Goal: Information Seeking & Learning: Learn about a topic

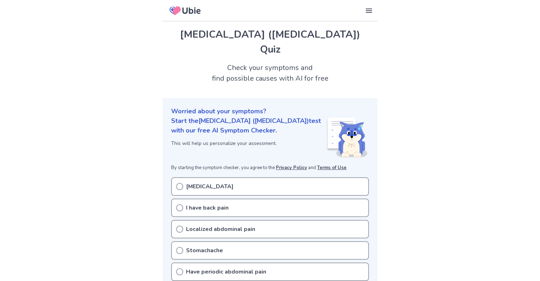
scroll to position [36, 0]
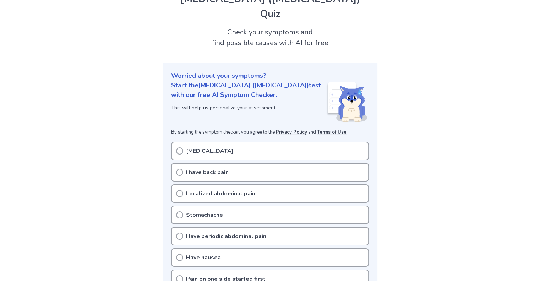
click at [178, 119] on icon at bounding box center [179, 150] width 7 height 7
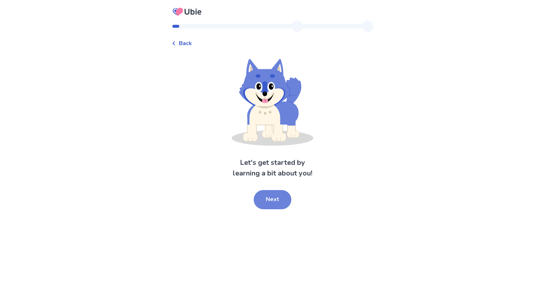
click at [271, 207] on button "Next" at bounding box center [273, 199] width 38 height 19
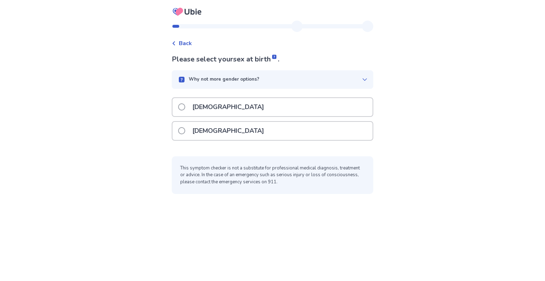
click at [185, 132] on span at bounding box center [181, 130] width 7 height 7
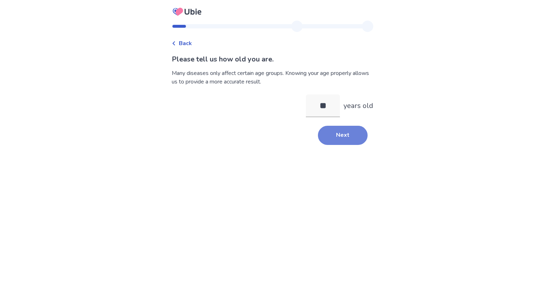
type input "**"
click at [349, 137] on button "Next" at bounding box center [343, 135] width 50 height 19
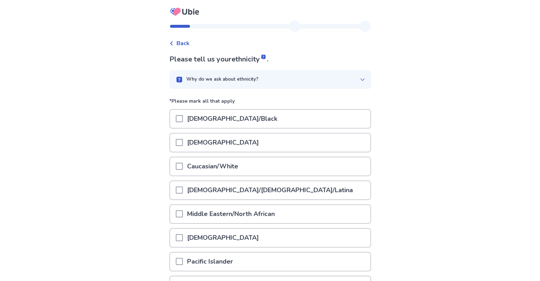
drag, startPoint x: 182, startPoint y: 165, endPoint x: 198, endPoint y: 171, distance: 17.7
click at [182, 165] on span at bounding box center [179, 166] width 7 height 7
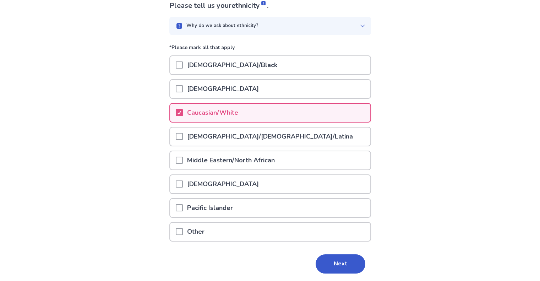
scroll to position [71, 0]
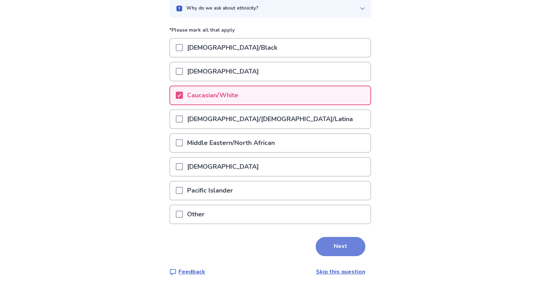
click at [331, 241] on button "Next" at bounding box center [341, 246] width 50 height 19
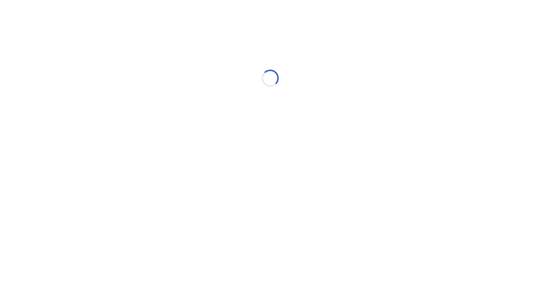
scroll to position [0, 0]
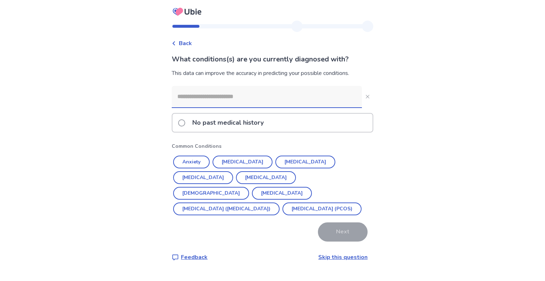
click at [185, 122] on span at bounding box center [181, 122] width 7 height 7
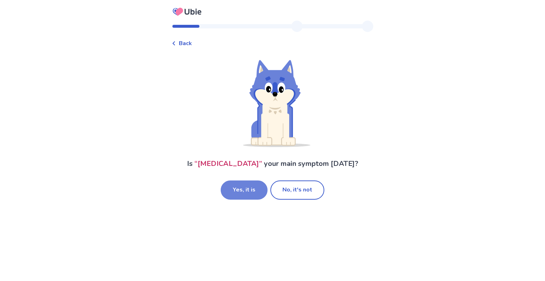
click at [233, 190] on button "Yes, it is" at bounding box center [244, 189] width 47 height 19
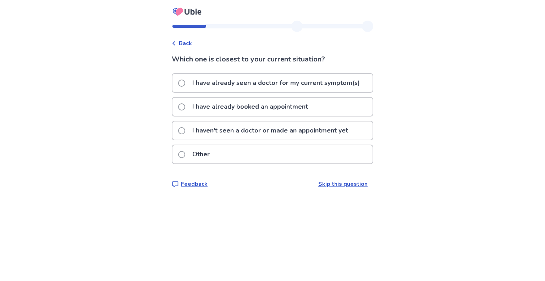
click at [201, 130] on p "I haven't seen a doctor or made an appointment yet" at bounding box center [270, 130] width 164 height 18
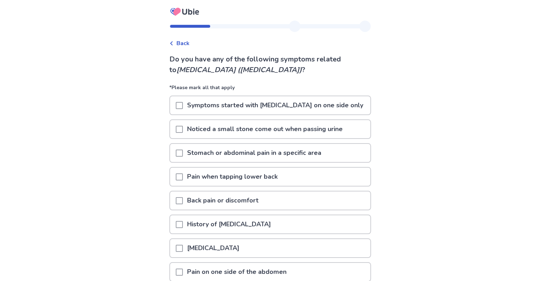
click at [183, 104] on span at bounding box center [179, 105] width 7 height 7
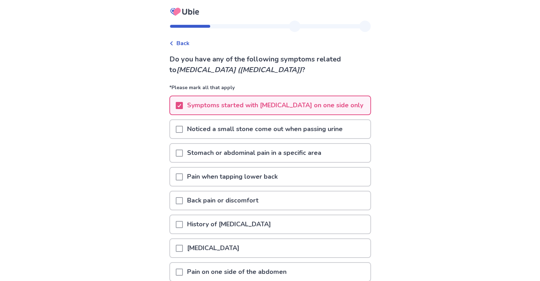
scroll to position [36, 0]
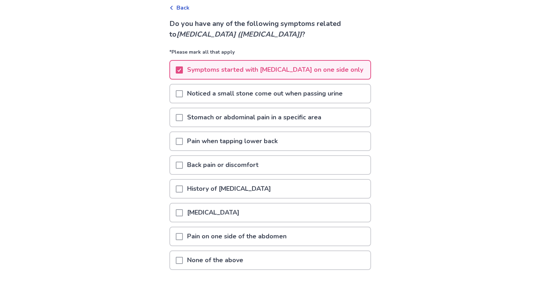
click at [182, 163] on span at bounding box center [179, 165] width 7 height 7
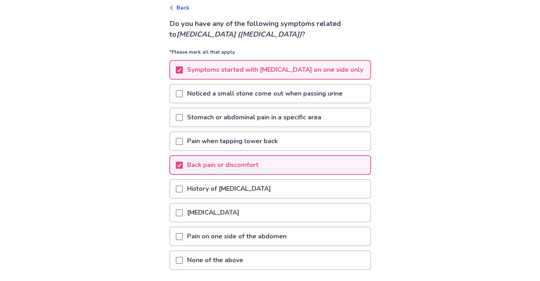
scroll to position [71, 0]
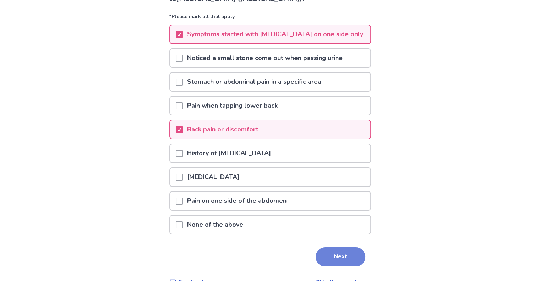
click at [334, 256] on button "Next" at bounding box center [341, 256] width 50 height 19
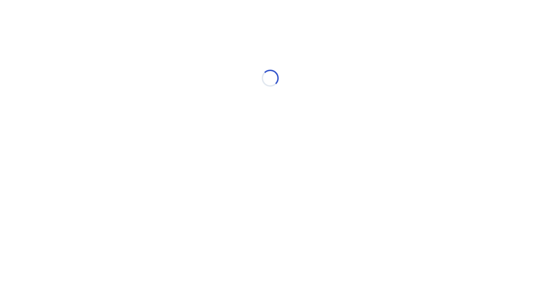
scroll to position [0, 0]
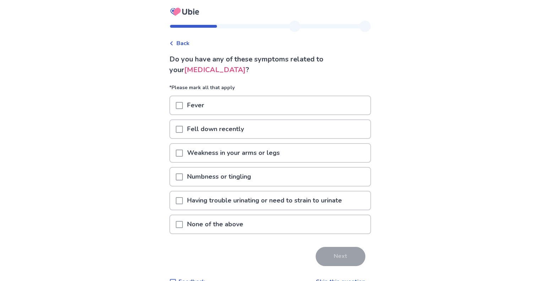
click at [183, 224] on span at bounding box center [179, 224] width 7 height 7
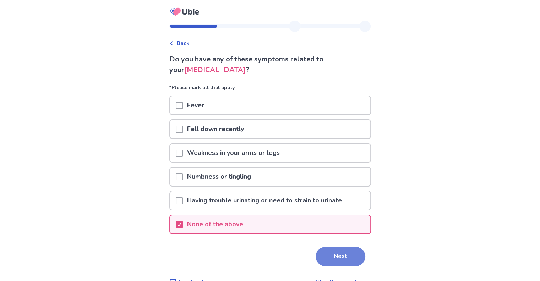
click at [342, 254] on button "Next" at bounding box center [341, 256] width 50 height 19
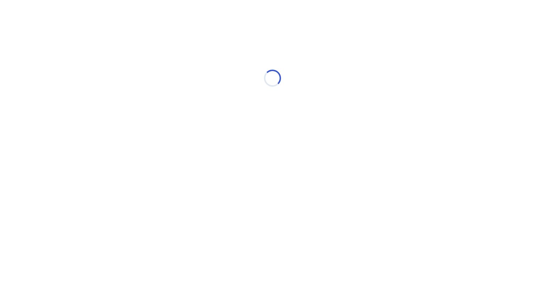
select select "*"
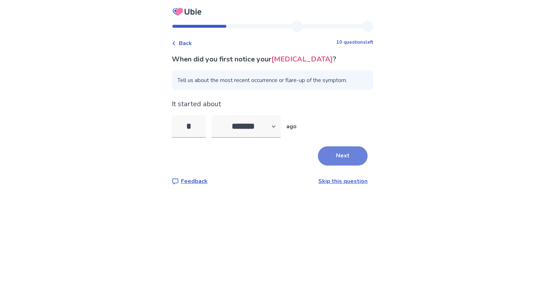
type input "*"
click at [350, 157] on button "Next" at bounding box center [343, 155] width 50 height 19
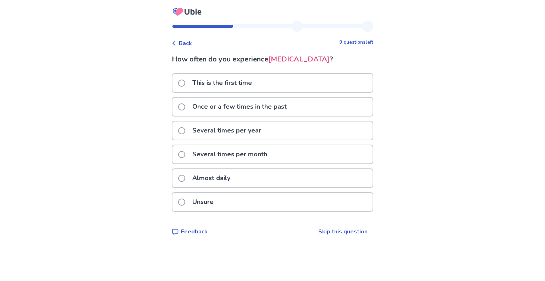
click at [185, 83] on span at bounding box center [181, 83] width 7 height 7
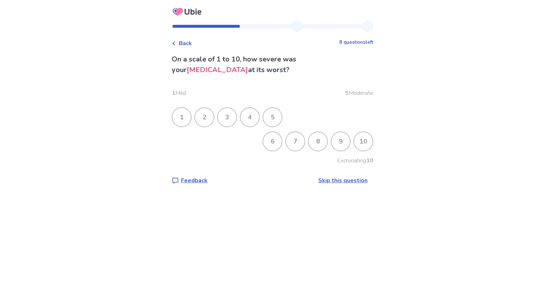
click at [276, 114] on div "5" at bounding box center [272, 117] width 18 height 18
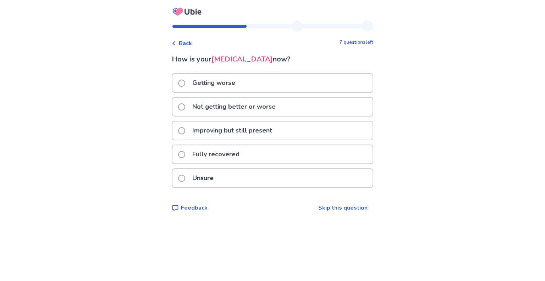
click at [185, 129] on span at bounding box center [181, 130] width 7 height 7
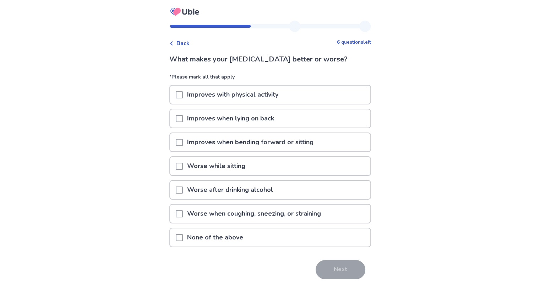
click at [183, 235] on span at bounding box center [179, 237] width 7 height 7
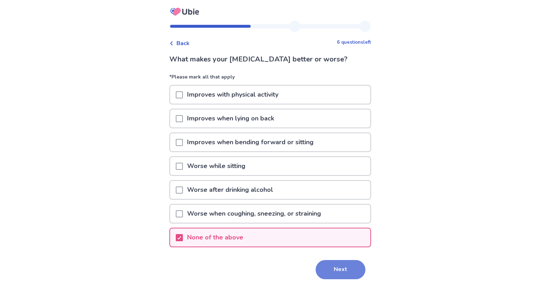
click at [331, 267] on button "Next" at bounding box center [341, 269] width 50 height 19
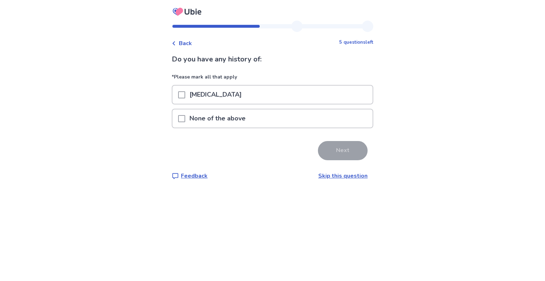
click at [185, 116] on span at bounding box center [181, 118] width 7 height 7
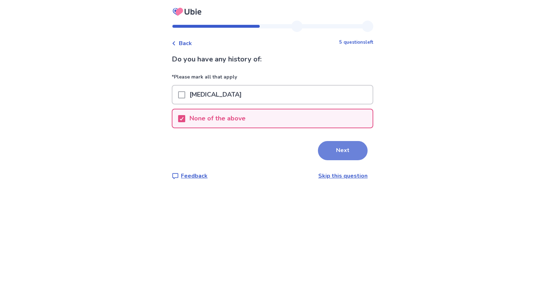
click at [338, 146] on button "Next" at bounding box center [343, 150] width 50 height 19
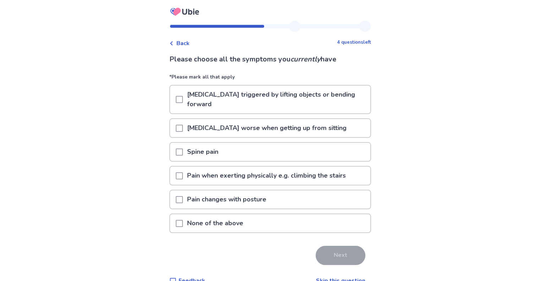
click at [183, 221] on span at bounding box center [179, 223] width 7 height 7
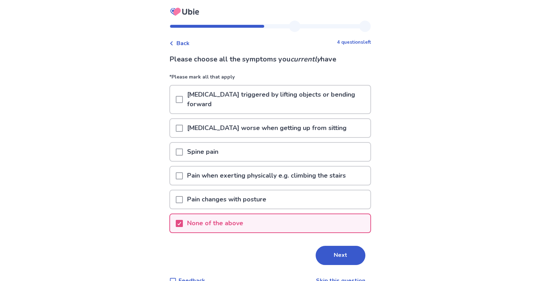
click at [183, 99] on span at bounding box center [179, 99] width 7 height 7
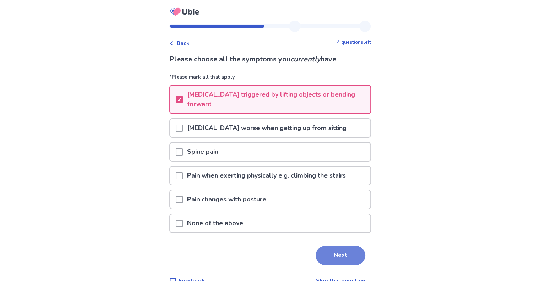
click at [335, 250] on button "Next" at bounding box center [341, 255] width 50 height 19
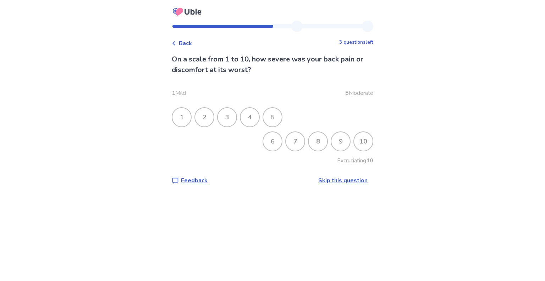
click at [318, 140] on div "8" at bounding box center [318, 141] width 18 height 18
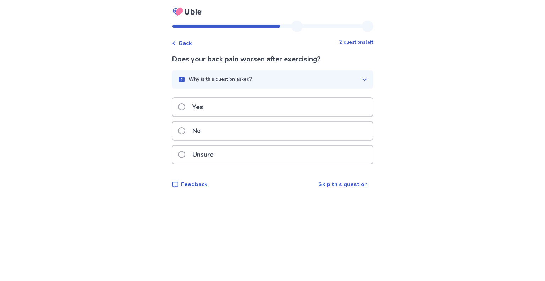
click at [185, 153] on span at bounding box center [181, 154] width 7 height 7
click at [185, 128] on span at bounding box center [181, 130] width 7 height 7
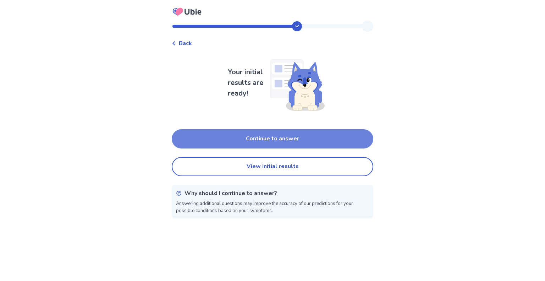
click at [274, 139] on button "Continue to answer" at bounding box center [273, 138] width 202 height 19
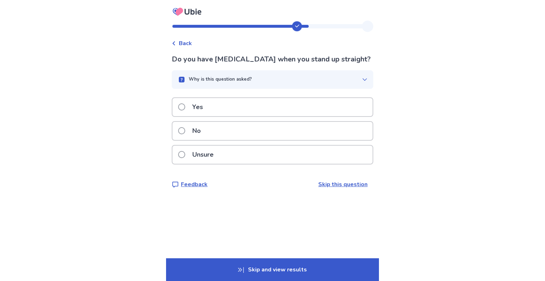
click at [185, 106] on span at bounding box center [181, 106] width 7 height 7
click at [185, 130] on span at bounding box center [181, 130] width 7 height 7
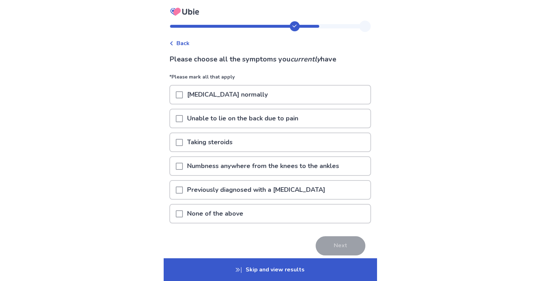
click at [182, 212] on span at bounding box center [179, 213] width 7 height 7
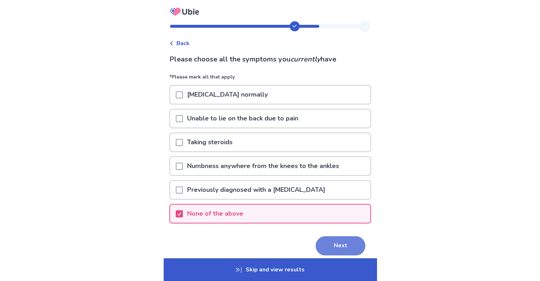
click at [341, 244] on button "Next" at bounding box center [341, 245] width 50 height 19
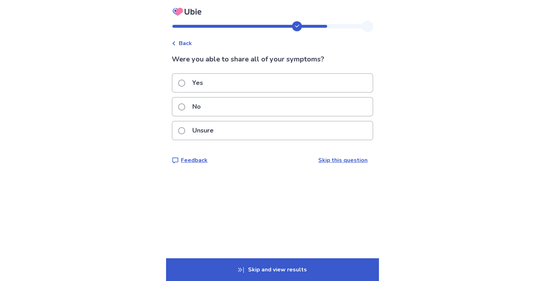
click at [185, 82] on span at bounding box center [181, 83] width 7 height 7
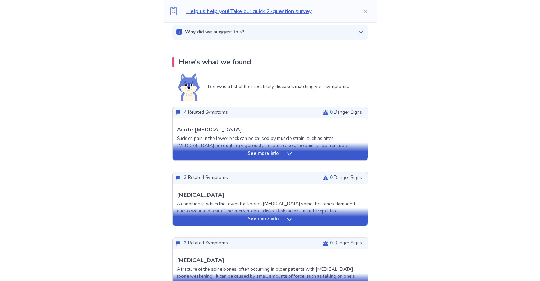
scroll to position [107, 0]
